Goal: Find specific page/section: Find specific page/section

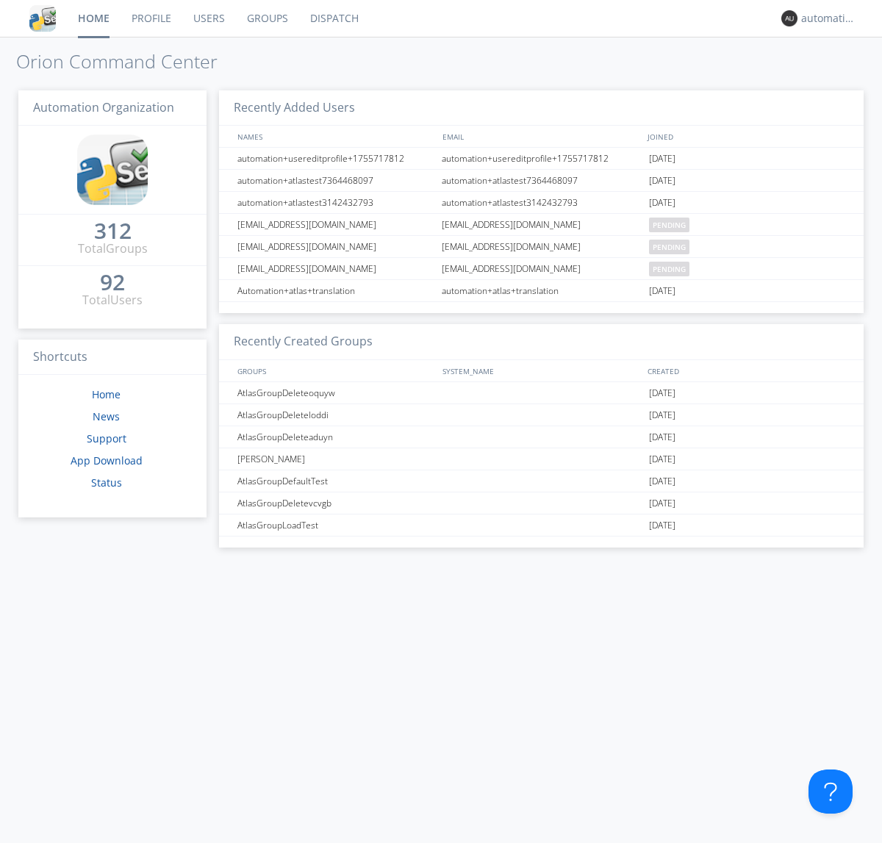
click at [333, 18] on link "Dispatch" at bounding box center [334, 18] width 71 height 37
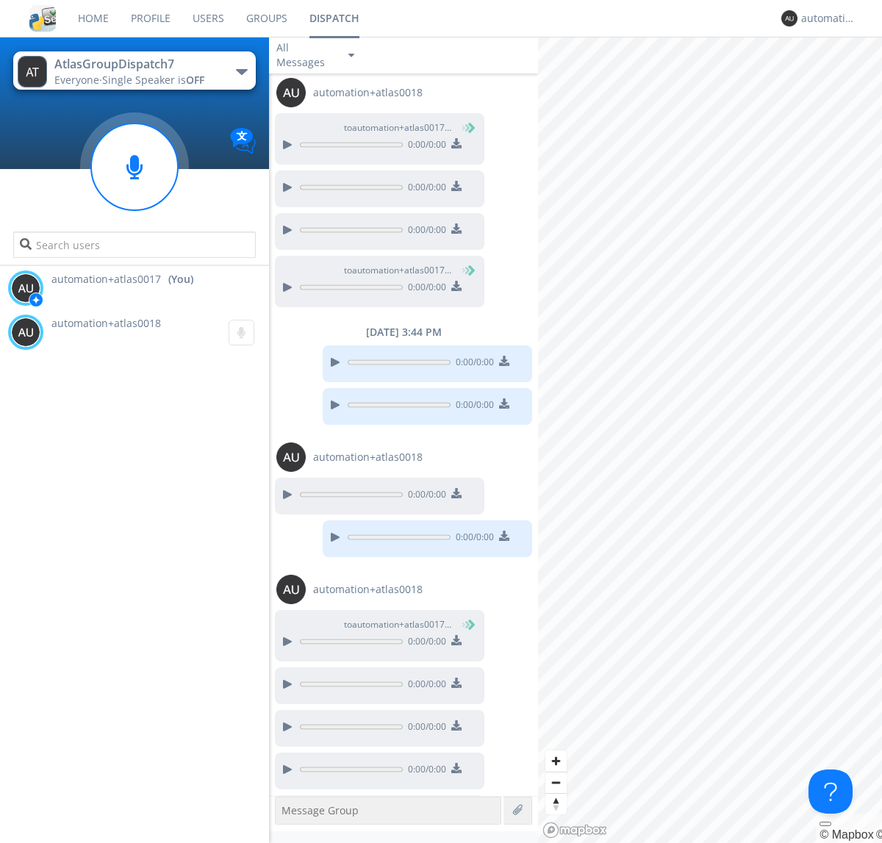
scroll to position [607, 0]
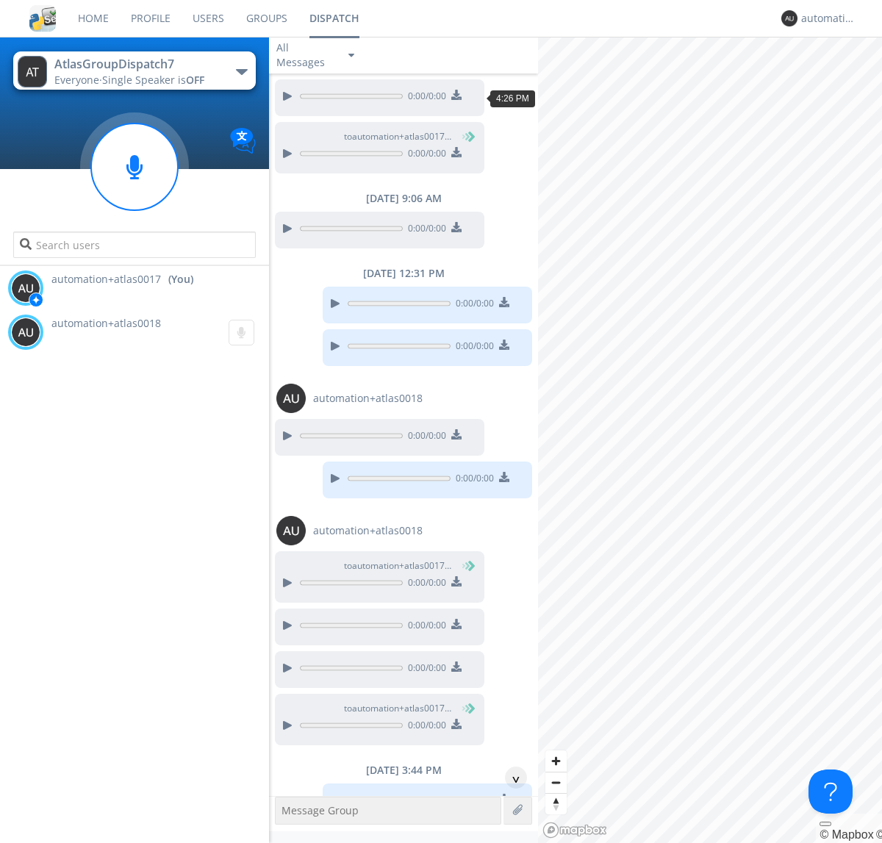
scroll to position [68, 0]
click at [510, 778] on div "^" at bounding box center [516, 778] width 22 height 22
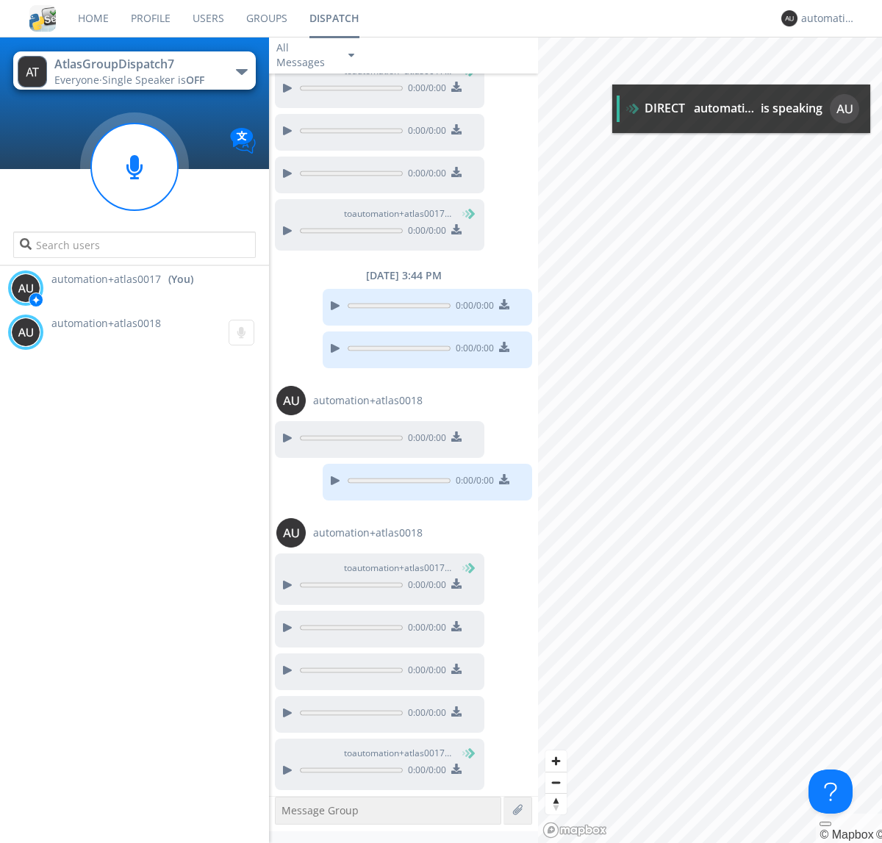
scroll to position [620, 0]
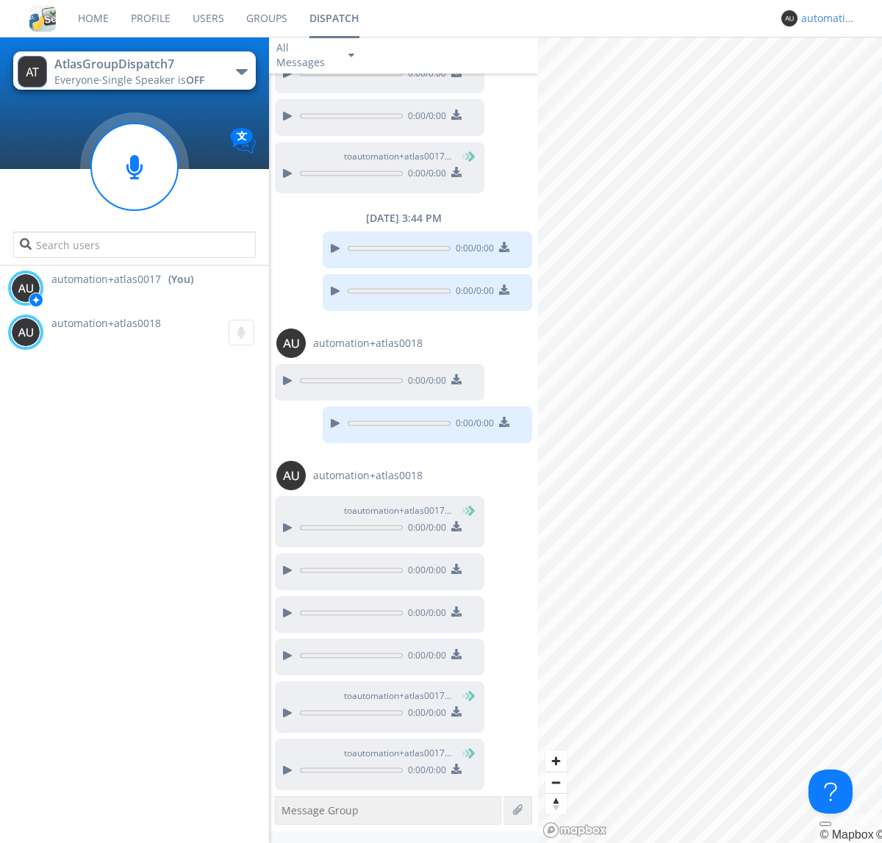
click at [825, 18] on div "automation+atlas0017" at bounding box center [829, 18] width 55 height 15
